Goal: Transaction & Acquisition: Purchase product/service

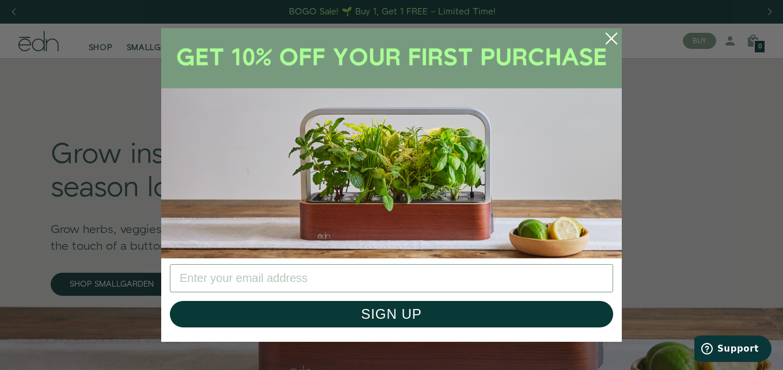
click at [612, 34] on circle "Close dialog" at bounding box center [611, 38] width 25 height 25
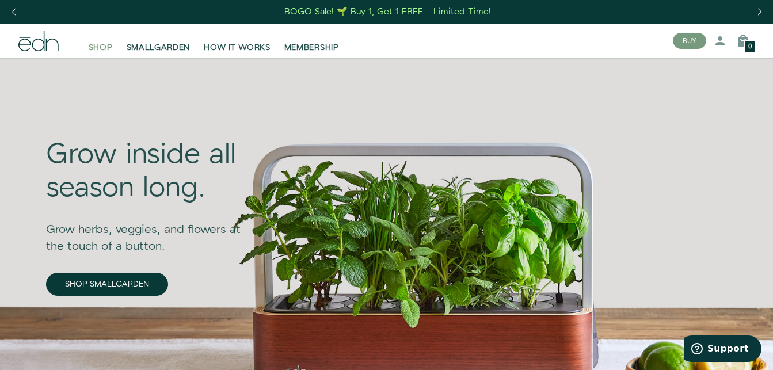
click at [104, 44] on span "SHOP" at bounding box center [101, 48] width 24 height 12
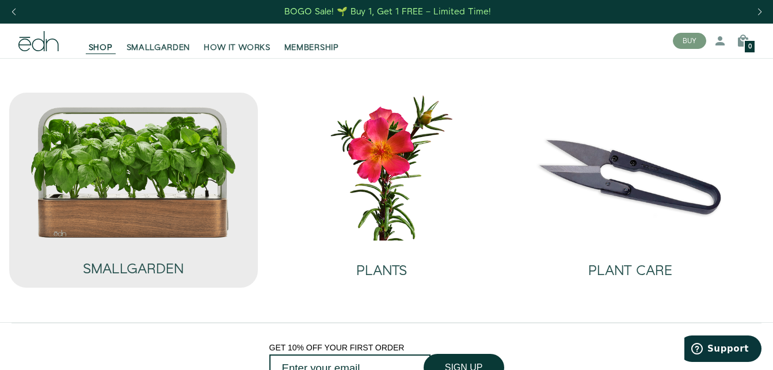
click at [158, 178] on img at bounding box center [133, 172] width 207 height 133
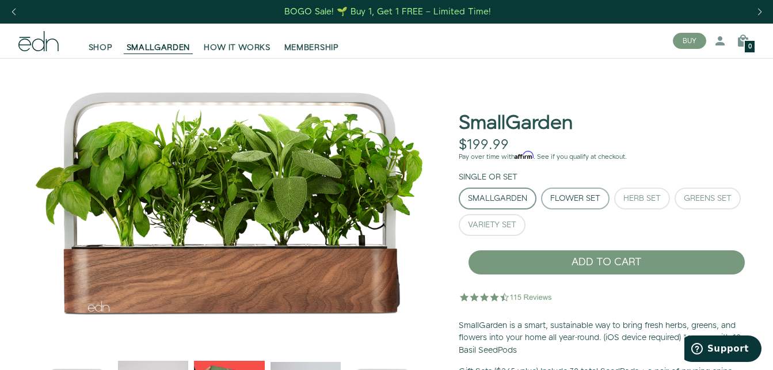
click at [572, 195] on div "Flower Set" at bounding box center [576, 199] width 50 height 8
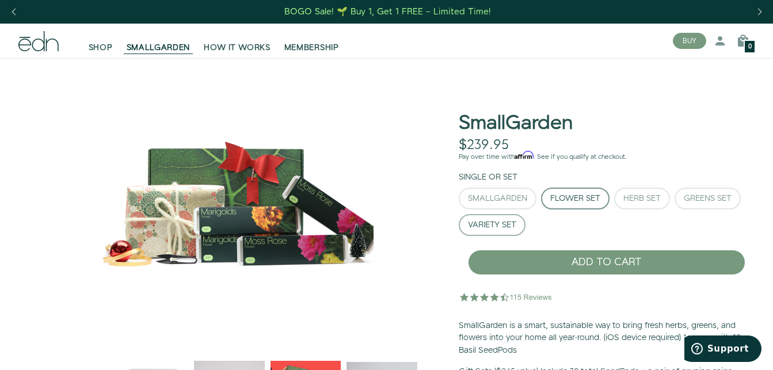
click at [484, 226] on div "Variety Set" at bounding box center [492, 225] width 48 height 8
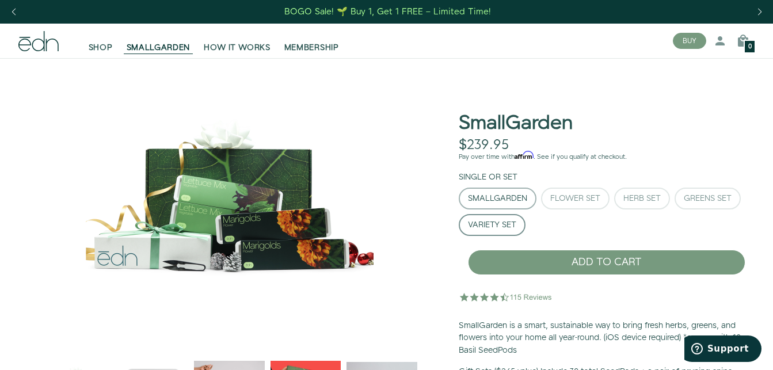
click at [496, 199] on div "SmallGarden" at bounding box center [497, 199] width 59 height 8
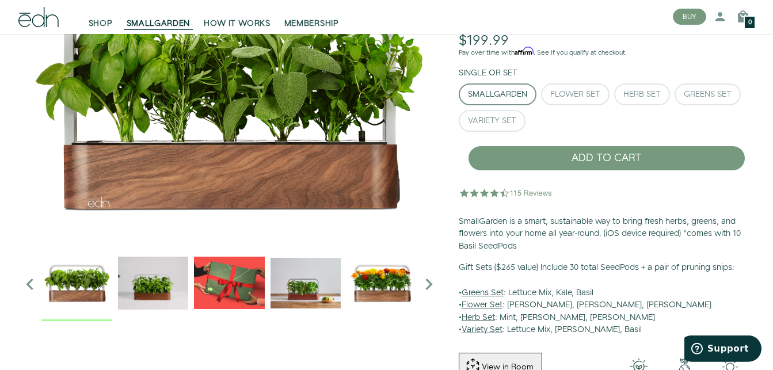
scroll to position [117, 0]
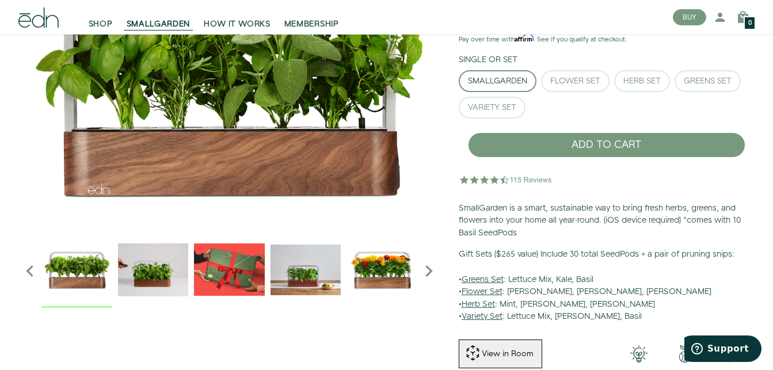
click at [391, 271] on img "5 / 6" at bounding box center [382, 269] width 71 height 71
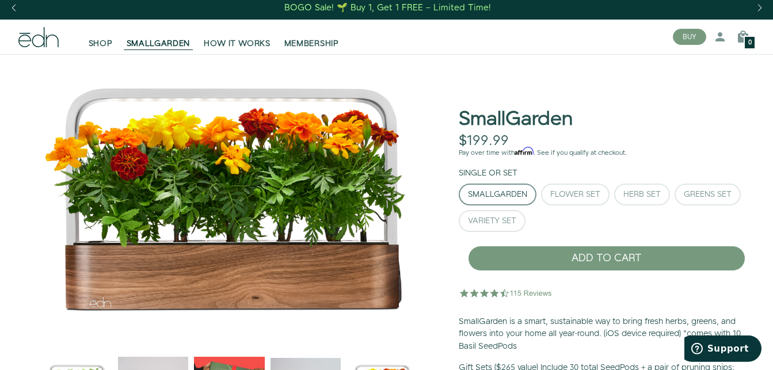
scroll to position [0, 0]
